Goal: Task Accomplishment & Management: Use online tool/utility

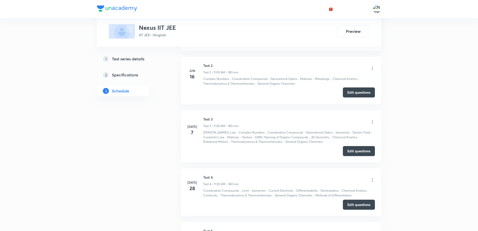
click at [349, 93] on button "Edit questions" at bounding box center [359, 92] width 32 height 10
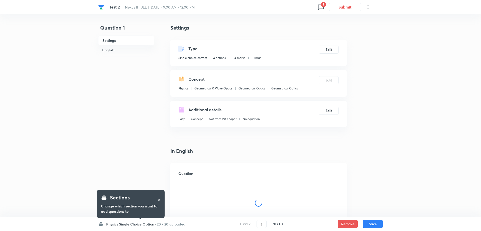
checkbox input "true"
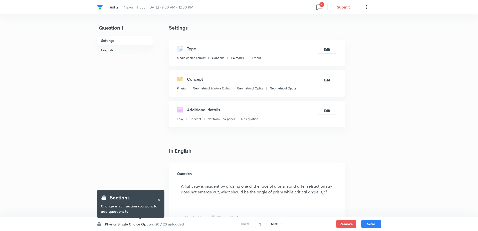
click at [318, 6] on icon at bounding box center [319, 7] width 8 height 8
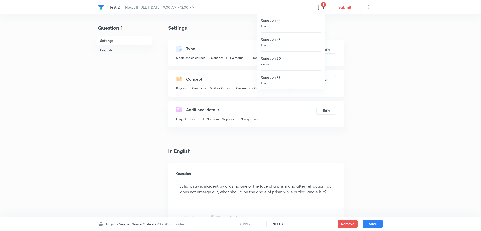
click at [257, 224] on div at bounding box center [240, 115] width 481 height 231
click at [257, 224] on input "1" at bounding box center [260, 224] width 10 height 9
type input "61"
checkbox input "true"
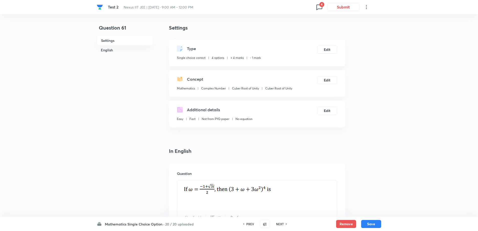
click at [282, 224] on h6 "NEXT" at bounding box center [280, 224] width 8 height 5
type input "62"
checkbox input "false"
checkbox input "true"
click at [282, 224] on h6 "NEXT" at bounding box center [280, 224] width 8 height 5
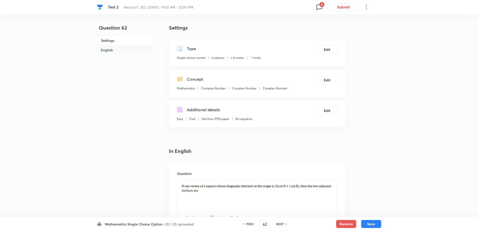
type input "63"
checkbox input "false"
checkbox input "true"
click at [282, 224] on h6 "NEXT" at bounding box center [280, 224] width 8 height 5
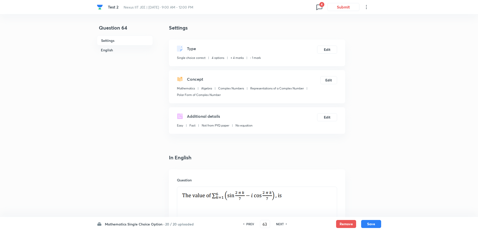
type input "64"
checkbox input "false"
checkbox input "true"
click at [282, 224] on h6 "NEXT" at bounding box center [280, 224] width 8 height 5
type input "65"
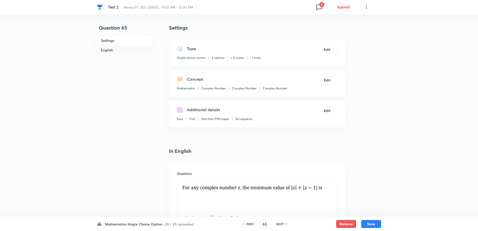
checkbox input "true"
click at [282, 224] on h6 "NEXT" at bounding box center [280, 224] width 8 height 5
type input "66"
checkbox input "false"
checkbox input "true"
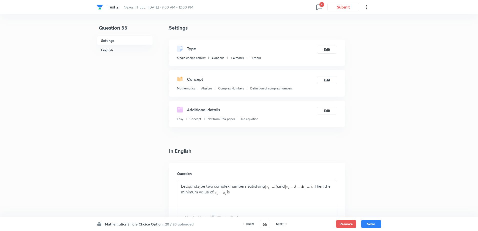
click at [282, 224] on h6 "NEXT" at bounding box center [280, 224] width 8 height 5
type input "67"
checkbox input "false"
checkbox input "true"
click at [282, 224] on h6 "NEXT" at bounding box center [280, 224] width 8 height 5
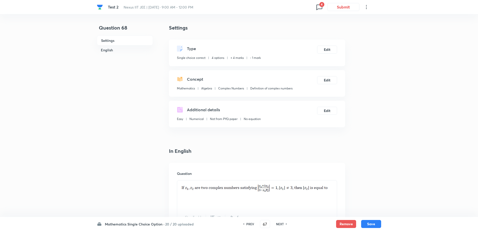
type input "68"
checkbox input "false"
checkbox input "true"
click at [282, 224] on h6 "NEXT" at bounding box center [280, 224] width 8 height 5
type input "69"
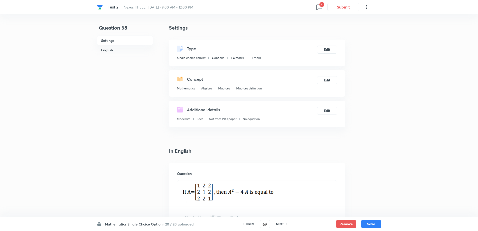
checkbox input "false"
checkbox input "true"
click at [282, 224] on h6 "NEXT" at bounding box center [280, 224] width 8 height 5
type input "70"
checkbox input "false"
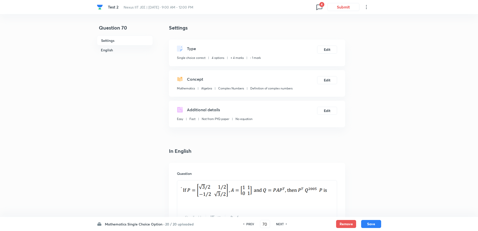
checkbox input "true"
click at [282, 224] on h6 "NEXT" at bounding box center [280, 224] width 8 height 5
type input "71"
checkbox input "false"
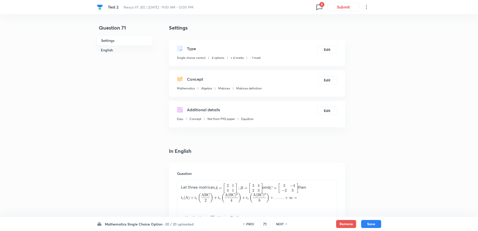
checkbox input "true"
click at [282, 224] on h6 "NEXT" at bounding box center [280, 224] width 8 height 5
type input "72"
checkbox input "true"
click at [282, 224] on h6 "NEXT" at bounding box center [280, 224] width 8 height 5
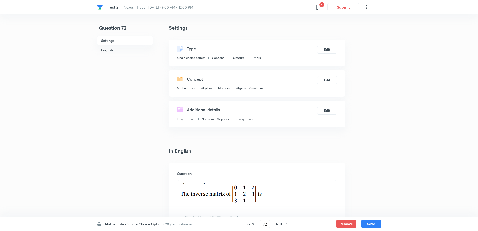
type input "73"
checkbox input "false"
checkbox input "true"
click at [282, 224] on h6 "NEXT" at bounding box center [280, 224] width 8 height 5
type input "74"
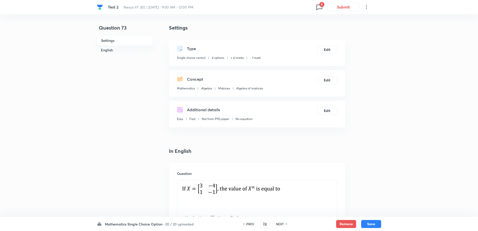
checkbox input "false"
checkbox input "true"
click at [282, 224] on h6 "NEXT" at bounding box center [280, 224] width 8 height 5
type input "75"
checkbox input "true"
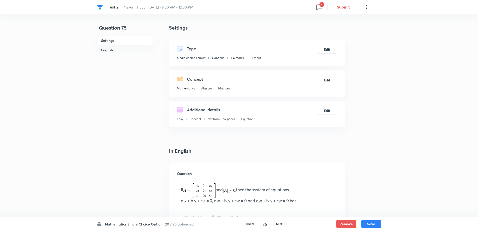
click at [282, 224] on h6 "NEXT" at bounding box center [280, 224] width 8 height 5
type input "76"
checkbox input "false"
checkbox input "true"
click at [282, 224] on h6 "NEXT" at bounding box center [280, 224] width 8 height 5
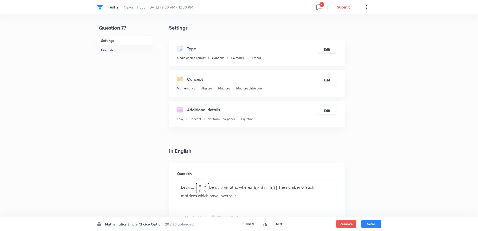
type input "77"
checkbox input "false"
checkbox input "true"
click at [282, 224] on h6 "NEXT" at bounding box center [280, 224] width 8 height 5
type input "78"
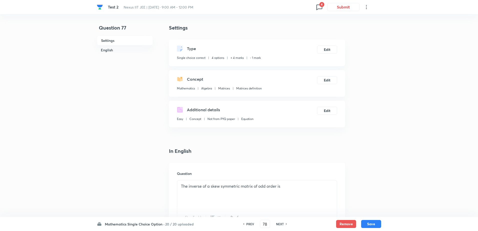
checkbox input "false"
checkbox input "true"
click at [282, 224] on h6 "NEXT" at bounding box center [280, 224] width 8 height 5
type input "79"
checkbox input "true"
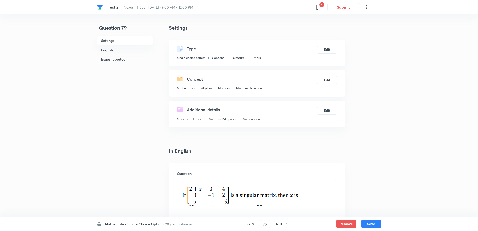
click at [282, 224] on h6 "NEXT" at bounding box center [280, 224] width 8 height 5
type input "80"
checkbox input "false"
checkbox input "true"
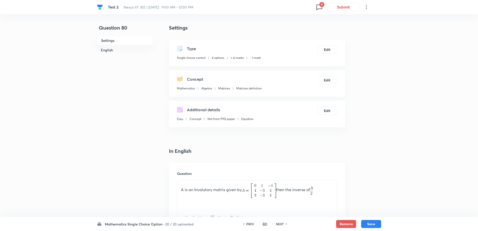
click at [282, 224] on h6 "NEXT" at bounding box center [280, 224] width 8 height 5
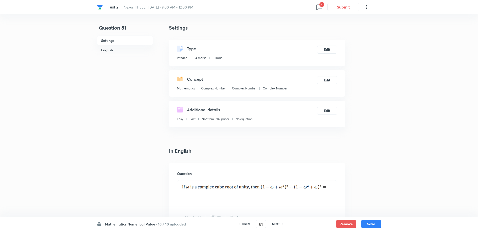
click at [282, 224] on icon at bounding box center [283, 224] width 2 height 3
type input "82"
type input "-1"
click at [282, 224] on icon at bounding box center [283, 224] width 2 height 3
type input "83"
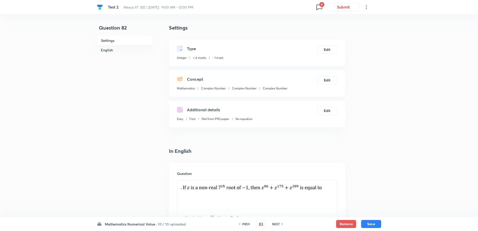
type input "0"
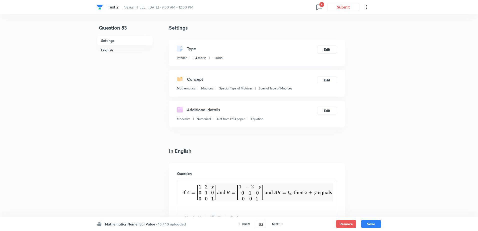
click at [282, 224] on icon at bounding box center [283, 224] width 2 height 3
type input "84"
type input "4"
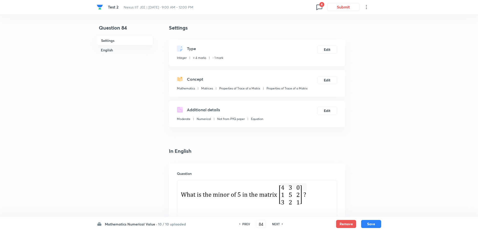
click at [282, 224] on icon at bounding box center [283, 224] width 2 height 3
type input "85"
type input "-2"
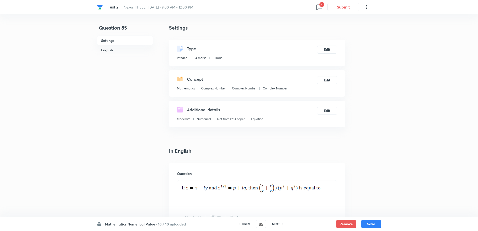
click at [282, 224] on icon at bounding box center [283, 224] width 2 height 3
type input "86"
type input "12"
click at [282, 224] on icon at bounding box center [283, 224] width 2 height 3
type input "87"
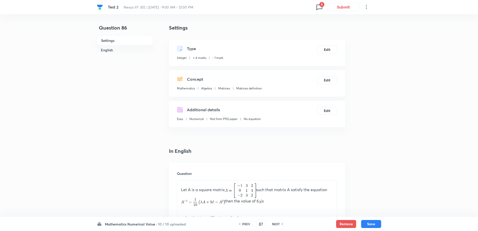
type input "5"
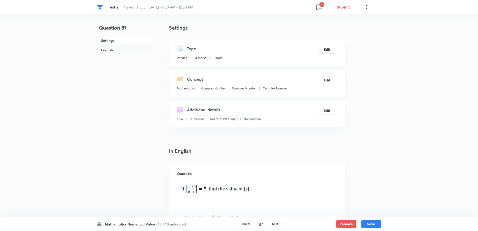
click at [282, 224] on icon at bounding box center [283, 224] width 2 height 3
type input "88"
type input "8"
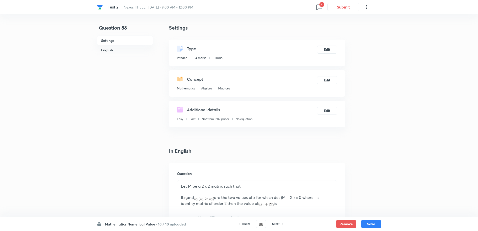
click at [282, 224] on icon at bounding box center [283, 224] width 2 height 3
type input "89"
type input "2"
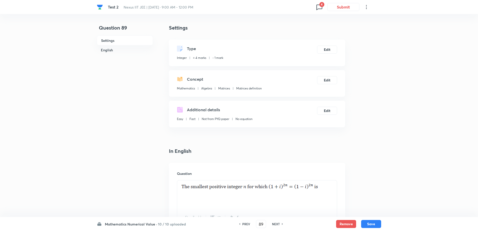
click at [282, 224] on icon at bounding box center [283, 224] width 2 height 3
type input "90"
type input "4"
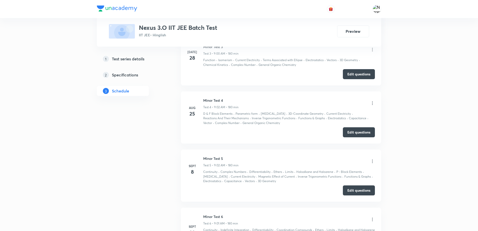
scroll to position [360, 0]
click at [472, 82] on html "Test Series Nexus 3.O IIT JEE Batch Test IIT JEE • Hinglish Preview 1 Test seri…" at bounding box center [239, 139] width 478 height 999
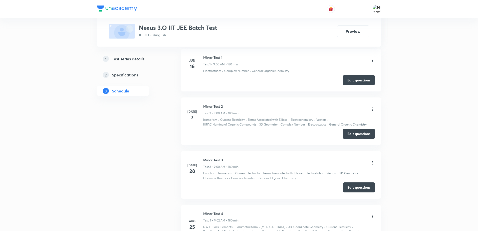
scroll to position [244, 0]
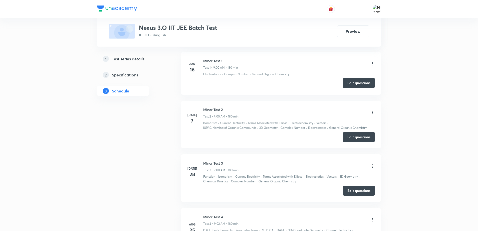
click at [365, 79] on button "Edit questions" at bounding box center [359, 83] width 32 height 10
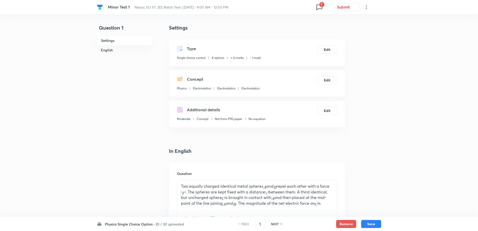
click at [322, 7] on span "7" at bounding box center [321, 4] width 5 height 5
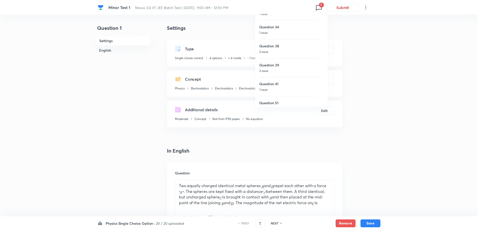
scroll to position [40, 0]
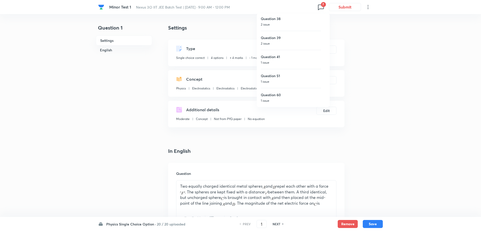
click at [256, 224] on div at bounding box center [240, 115] width 481 height 231
click at [256, 223] on input "1" at bounding box center [260, 224] width 10 height 9
type input "61"
checkbox input "false"
checkbox input "true"
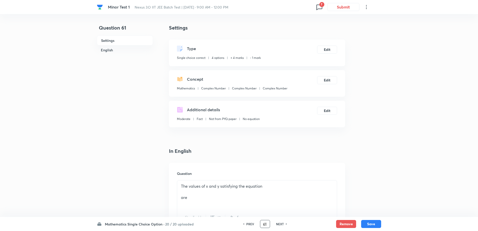
click at [279, 223] on h6 "NEXT" at bounding box center [280, 224] width 8 height 5
type input "62"
checkbox input "false"
checkbox input "true"
click at [279, 223] on h6 "NEXT" at bounding box center [280, 224] width 8 height 5
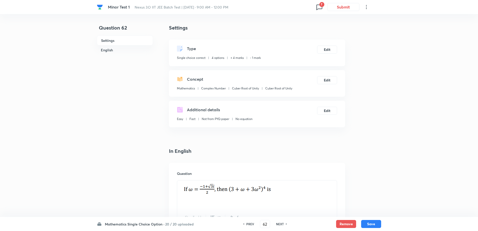
type input "63"
checkbox input "false"
checkbox input "true"
click at [279, 223] on h6 "NEXT" at bounding box center [280, 224] width 8 height 5
type input "64"
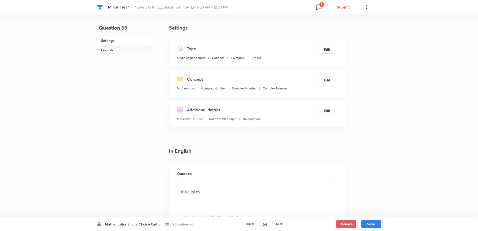
checkbox input "false"
checkbox input "true"
click at [279, 223] on h6 "NEXT" at bounding box center [280, 224] width 8 height 5
type input "65"
checkbox input "true"
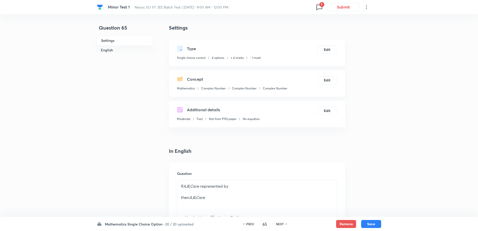
click at [279, 223] on h6 "NEXT" at bounding box center [280, 224] width 8 height 5
type input "66"
checkbox input "false"
checkbox input "true"
click at [245, 224] on div "PREV" at bounding box center [249, 224] width 13 height 5
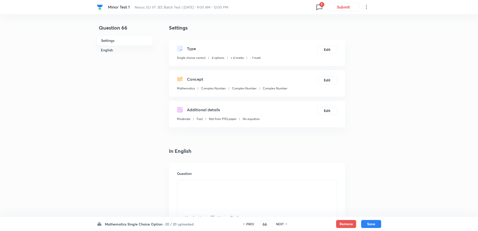
type input "65"
checkbox input "false"
checkbox input "true"
click at [283, 223] on h6 "NEXT" at bounding box center [280, 224] width 8 height 5
type input "66"
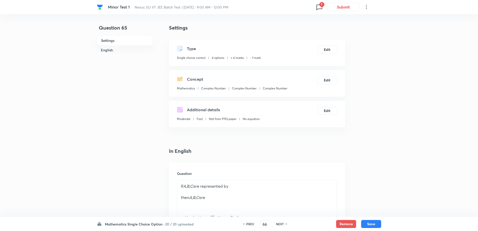
checkbox input "false"
checkbox input "true"
click at [283, 223] on h6 "NEXT" at bounding box center [280, 224] width 8 height 5
type input "67"
checkbox input "true"
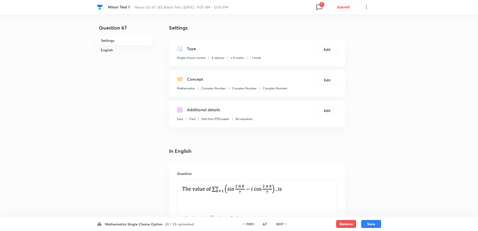
click at [283, 223] on h6 "NEXT" at bounding box center [280, 224] width 8 height 5
type input "68"
checkbox input "false"
checkbox input "true"
click at [283, 223] on h6 "NEXT" at bounding box center [280, 224] width 8 height 5
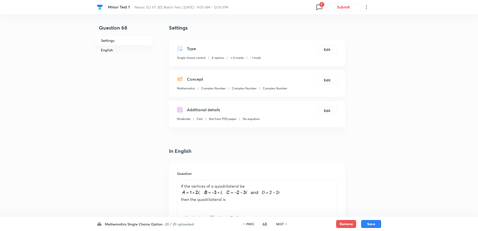
type input "69"
checkbox input "false"
checkbox input "true"
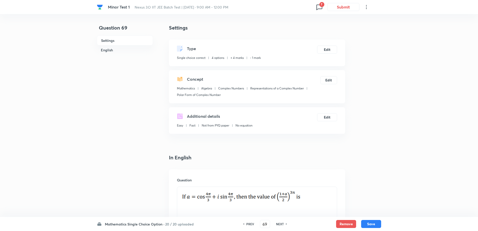
click at [283, 223] on h6 "NEXT" at bounding box center [280, 224] width 8 height 5
type input "70"
checkbox input "false"
checkbox input "true"
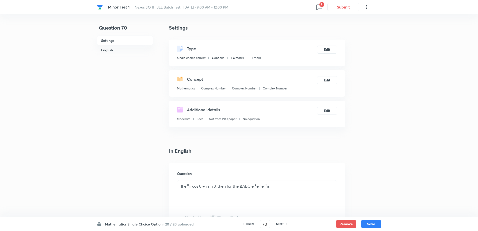
click at [283, 223] on h6 "NEXT" at bounding box center [280, 224] width 8 height 5
type input "71"
checkbox input "false"
checkbox input "true"
click at [283, 223] on h6 "NEXT" at bounding box center [280, 224] width 8 height 5
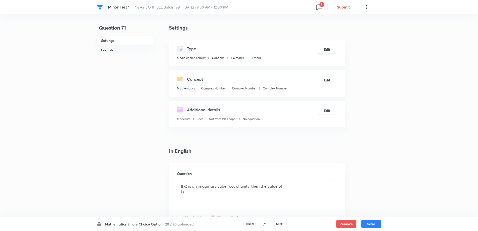
type input "72"
checkbox input "false"
checkbox input "true"
click at [283, 223] on h6 "NEXT" at bounding box center [280, 224] width 8 height 5
type input "73"
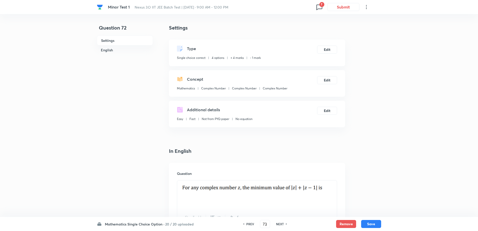
checkbox input "false"
checkbox input "true"
click at [283, 223] on h6 "NEXT" at bounding box center [280, 224] width 8 height 5
type input "74"
checkbox input "false"
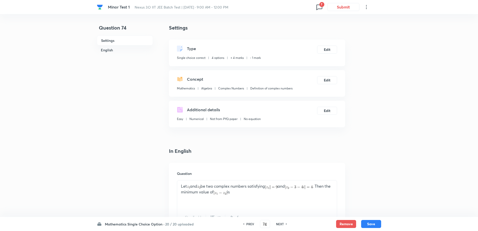
checkbox input "true"
click at [283, 223] on h6 "NEXT" at bounding box center [280, 224] width 8 height 5
type input "75"
checkbox input "false"
checkbox input "true"
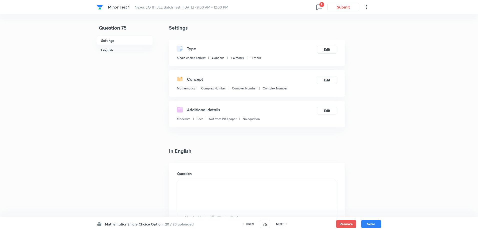
click at [283, 223] on h6 "NEXT" at bounding box center [280, 224] width 8 height 5
type input "76"
checkbox input "true"
click at [283, 223] on h6 "NEXT" at bounding box center [280, 224] width 8 height 5
type input "77"
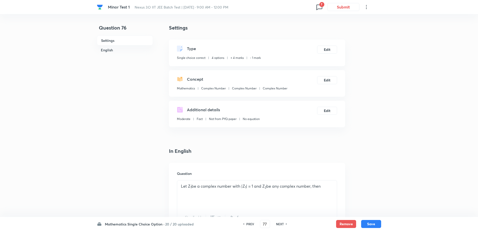
checkbox input "true"
click at [283, 223] on h6 "NEXT" at bounding box center [280, 224] width 8 height 5
type input "78"
checkbox input "false"
checkbox input "true"
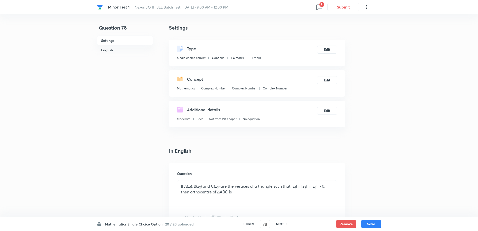
click at [283, 223] on h6 "NEXT" at bounding box center [280, 224] width 8 height 5
type input "79"
checkbox input "false"
checkbox input "true"
click at [283, 223] on h6 "NEXT" at bounding box center [280, 224] width 8 height 5
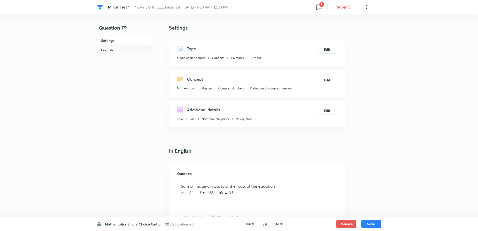
type input "80"
checkbox input "false"
checkbox input "true"
click at [283, 223] on h6 "NEXT" at bounding box center [280, 224] width 8 height 5
click at [283, 223] on div "PREV 81 ​ NEXT" at bounding box center [261, 224] width 65 height 8
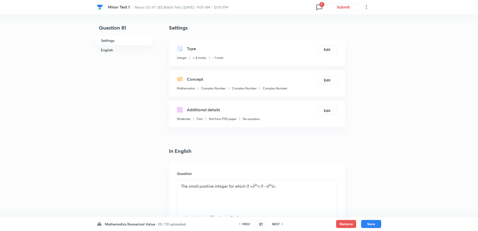
click at [278, 223] on h6 "NEXT" at bounding box center [276, 224] width 8 height 5
type input "82"
type input "1"
click at [278, 223] on h6 "NEXT" at bounding box center [276, 224] width 8 height 5
type input "83"
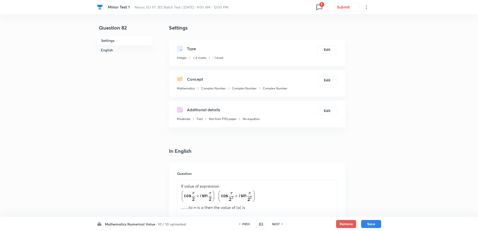
type input "128"
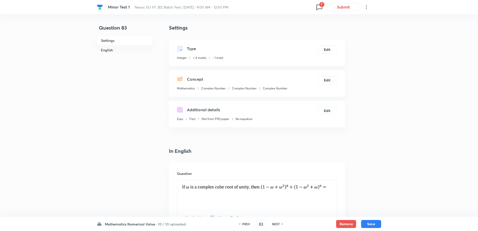
click at [278, 223] on h6 "NEXT" at bounding box center [276, 224] width 8 height 5
type input "84"
type input "-1"
click at [278, 223] on h6 "NEXT" at bounding box center [276, 224] width 8 height 5
type input "85"
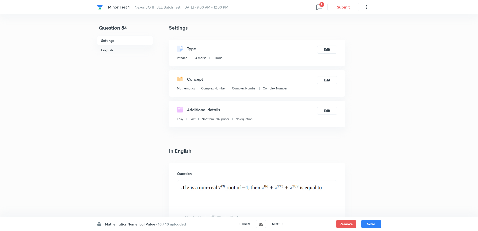
type input "-2"
click at [278, 223] on h6 "NEXT" at bounding box center [276, 224] width 8 height 5
type input "86"
type input "4"
click at [278, 223] on h6 "NEXT" at bounding box center [276, 224] width 8 height 5
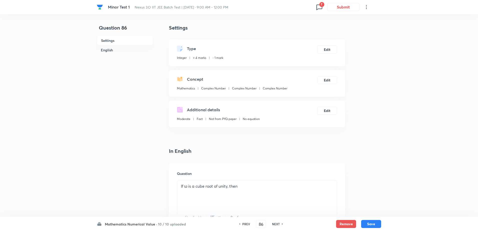
type input "87"
type input "5"
click at [278, 223] on h6 "NEXT" at bounding box center [276, 224] width 8 height 5
type input "88"
type input "3"
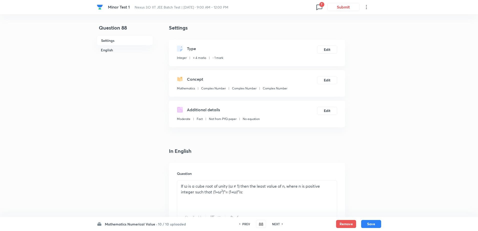
click at [278, 223] on h6 "NEXT" at bounding box center [276, 224] width 8 height 5
type input "89"
type input "4"
click at [278, 223] on h6 "NEXT" at bounding box center [276, 224] width 8 height 5
type input "90"
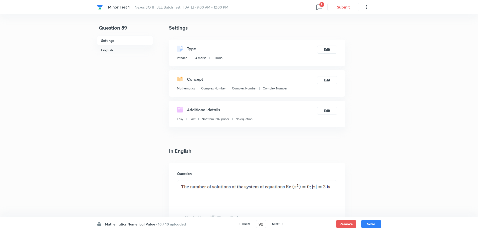
type input "2"
